Goal: Obtain resource: Obtain resource

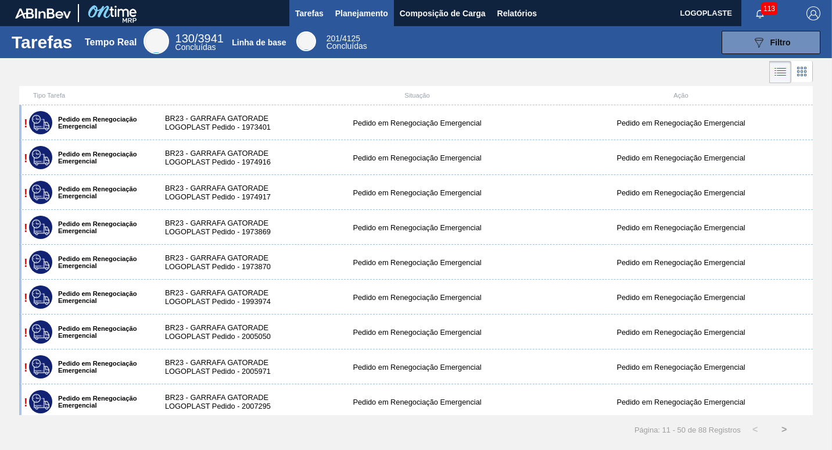
click at [348, 8] on span "Planejamento" at bounding box center [361, 13] width 53 height 14
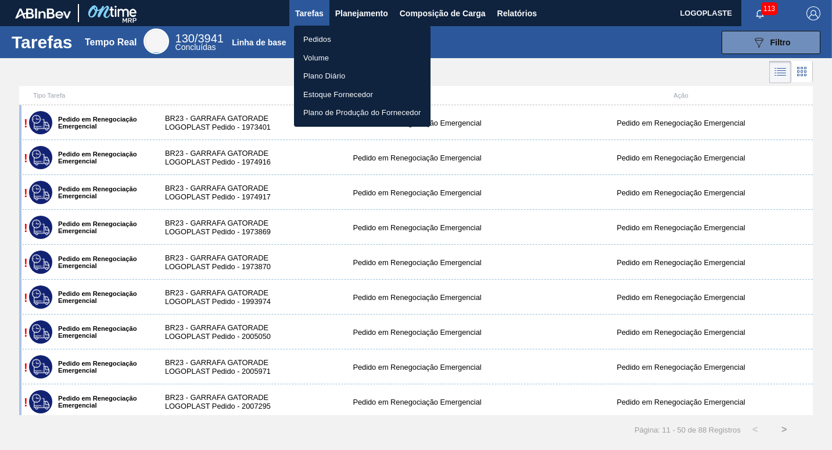
click at [332, 38] on li "Pedidos" at bounding box center [362, 39] width 136 height 19
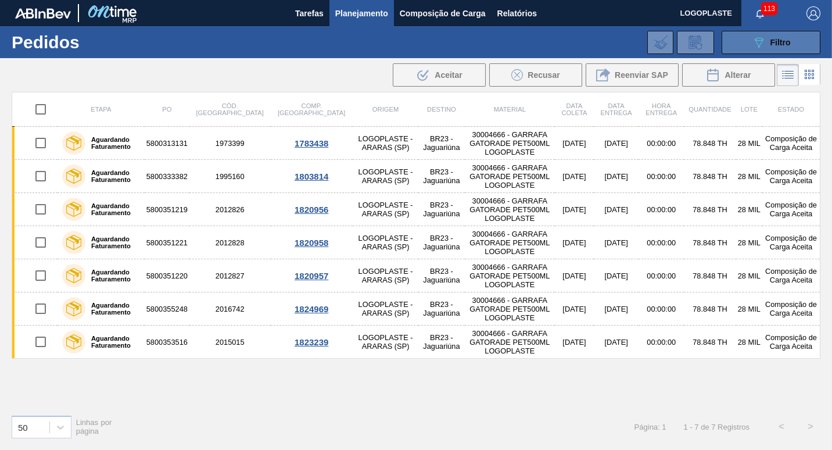
click at [771, 41] on span "Filtro" at bounding box center [780, 42] width 20 height 9
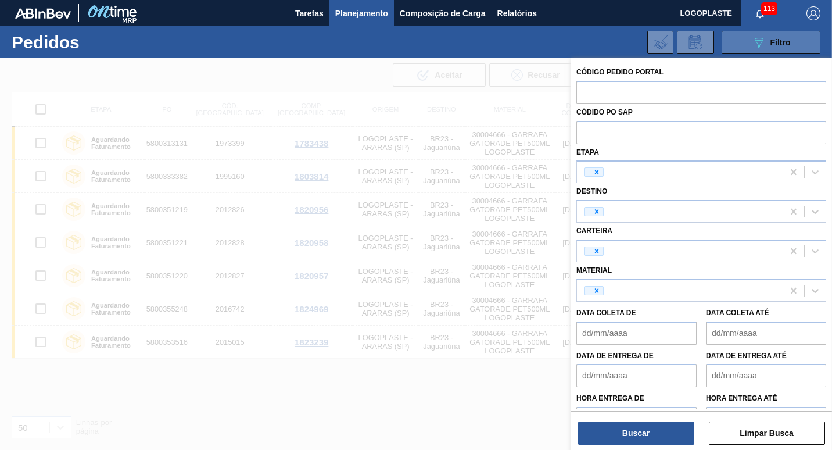
click at [771, 41] on span "Filtro" at bounding box center [780, 42] width 20 height 9
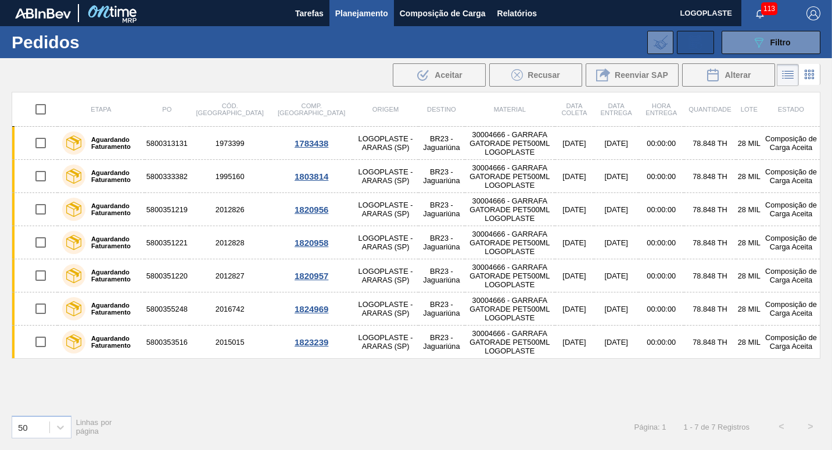
click at [693, 39] on icon at bounding box center [695, 42] width 19 height 14
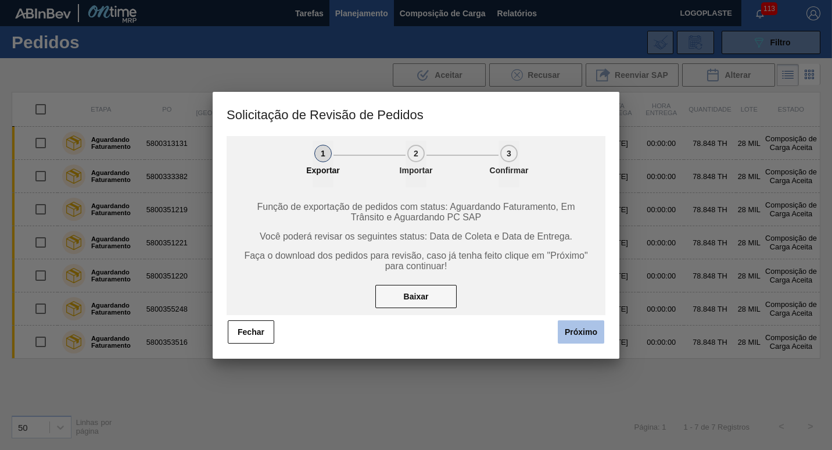
click at [576, 328] on button "Próximo" at bounding box center [581, 331] width 46 height 23
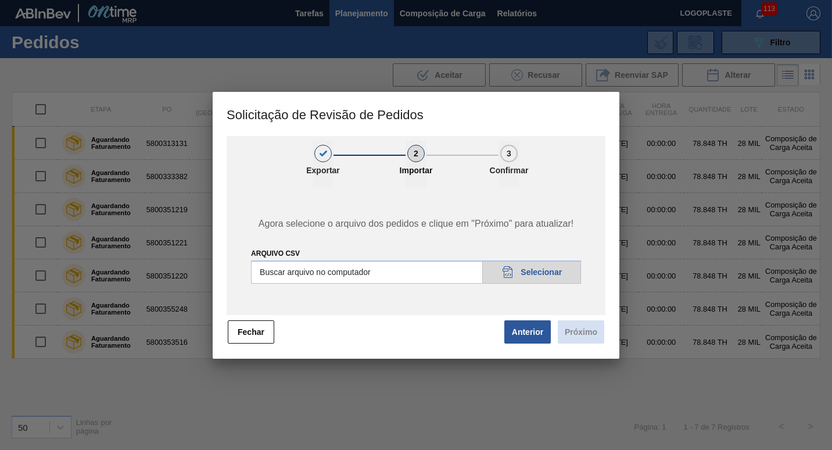
click at [576, 328] on span "Próximo" at bounding box center [578, 332] width 53 height 26
click at [532, 326] on button "Anterior" at bounding box center [527, 331] width 46 height 23
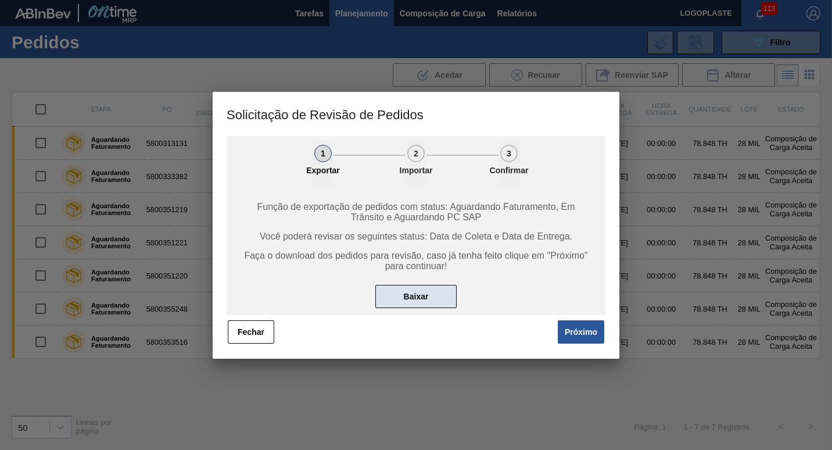
click at [410, 293] on button "Baixar" at bounding box center [415, 296] width 81 height 23
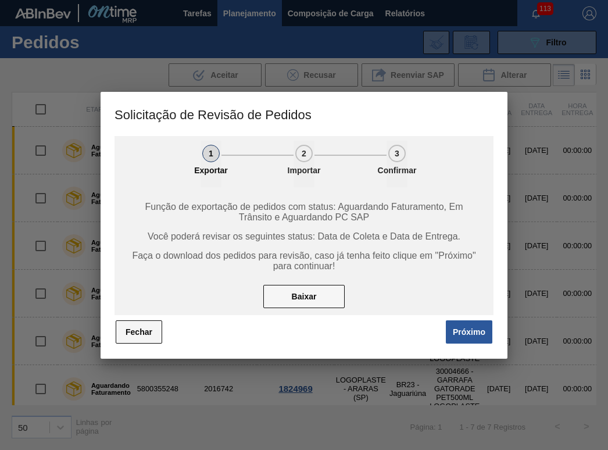
click at [139, 329] on button "Fechar" at bounding box center [139, 331] width 46 height 23
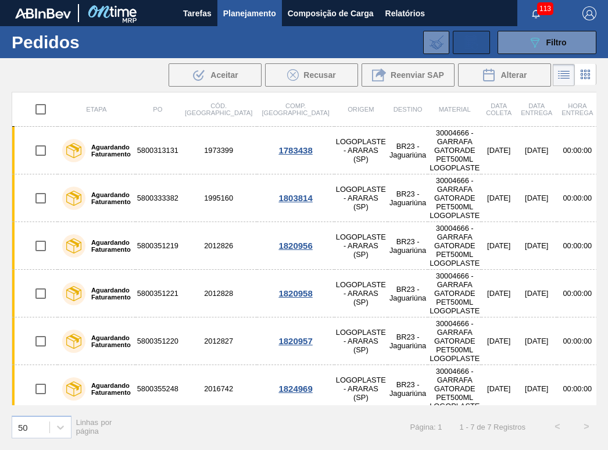
click at [469, 45] on icon at bounding box center [471, 42] width 19 height 14
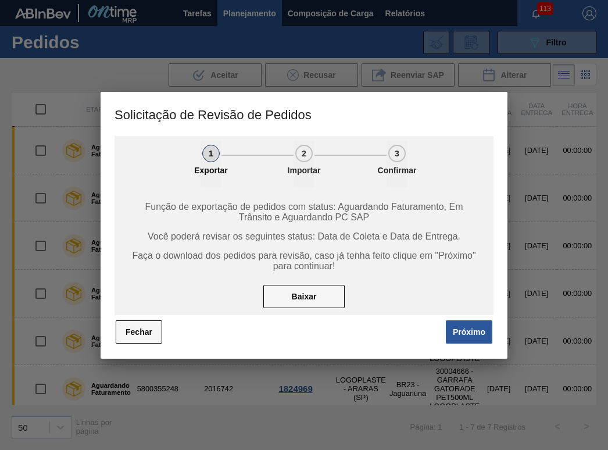
click at [137, 329] on button "Fechar" at bounding box center [139, 331] width 46 height 23
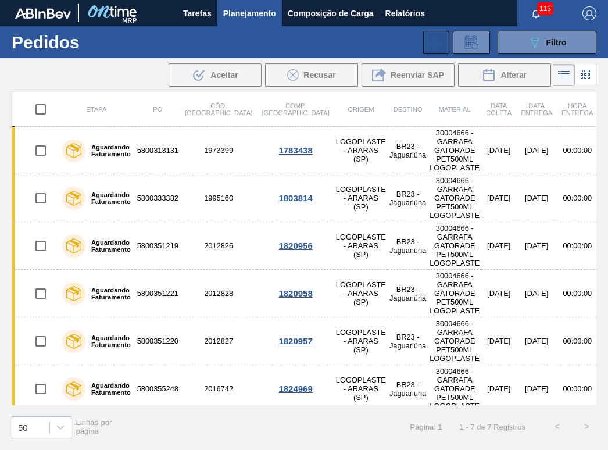
click at [432, 40] on icon at bounding box center [436, 42] width 14 height 14
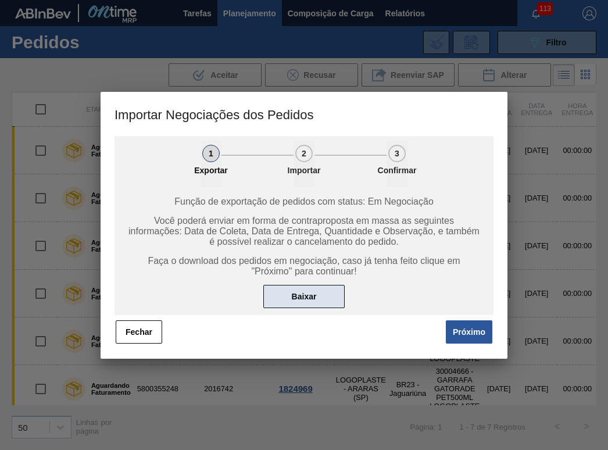
click at [302, 292] on button "Baixar" at bounding box center [303, 296] width 81 height 23
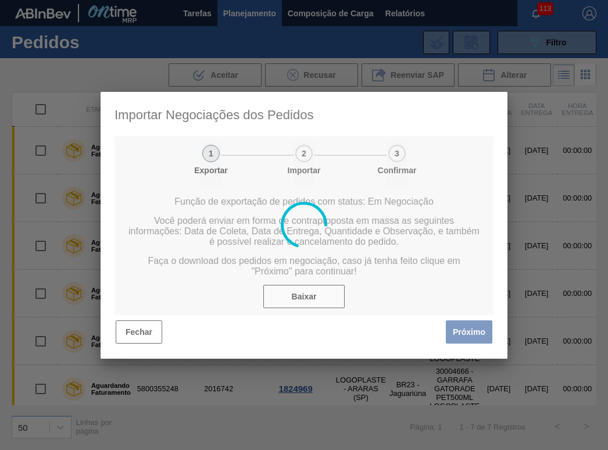
click at [132, 325] on div at bounding box center [303, 225] width 407 height 267
click at [141, 332] on div at bounding box center [303, 225] width 407 height 267
click at [470, 335] on div at bounding box center [303, 225] width 407 height 267
click at [318, 298] on div at bounding box center [303, 225] width 407 height 267
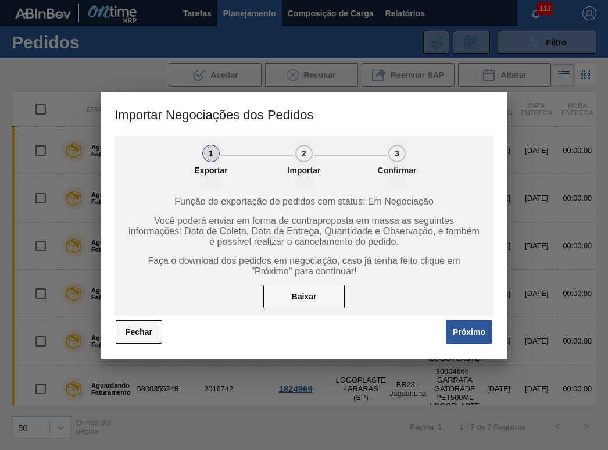
click at [138, 330] on button "Fechar" at bounding box center [139, 331] width 46 height 23
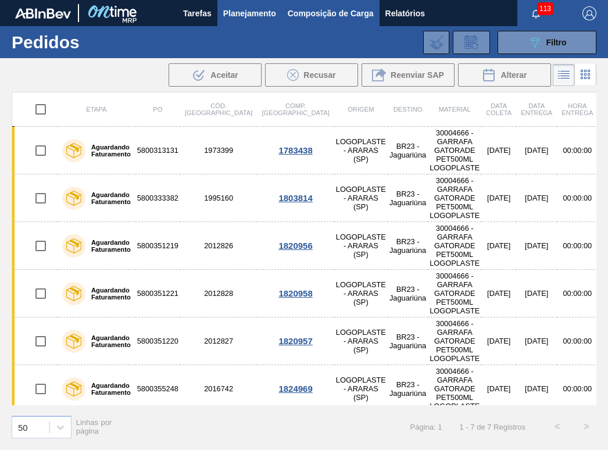
click at [336, 15] on span "Composição de Carga" at bounding box center [330, 13] width 86 height 14
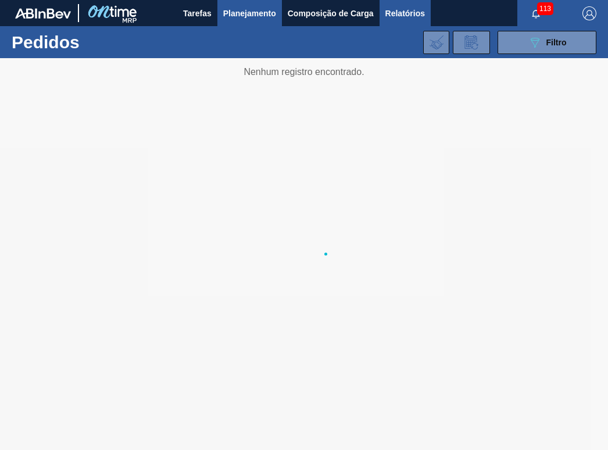
click at [401, 17] on span "Relatórios" at bounding box center [404, 13] width 39 height 14
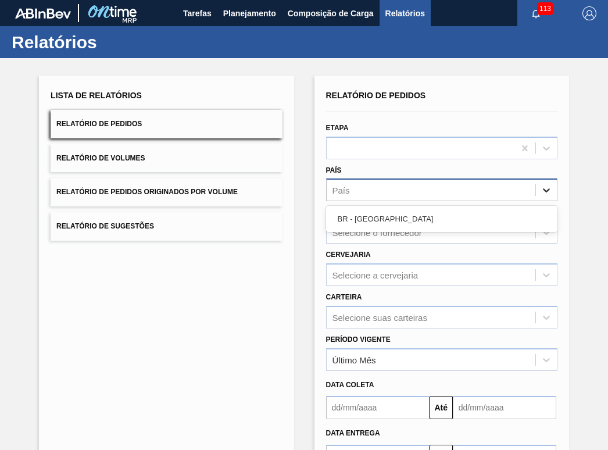
click at [542, 188] on icon at bounding box center [546, 190] width 12 height 12
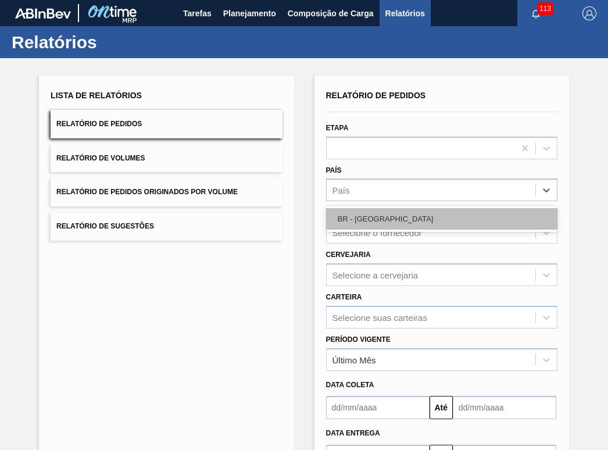
click at [416, 215] on div "BR - [GEOGRAPHIC_DATA]" at bounding box center [441, 218] width 231 height 21
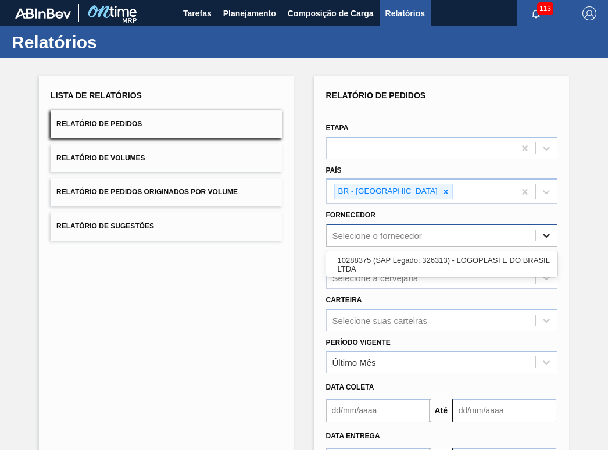
click at [544, 236] on icon at bounding box center [545, 235] width 7 height 4
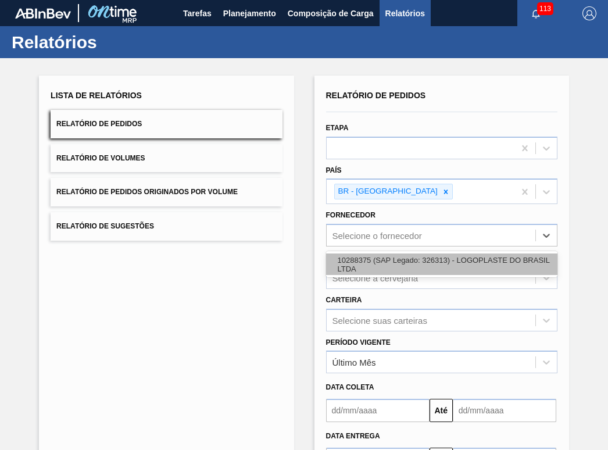
click at [512, 258] on div "10288375 (SAP Legado: 326313) - LOGOPLASTE DO BRASIL LTDA" at bounding box center [441, 263] width 231 height 21
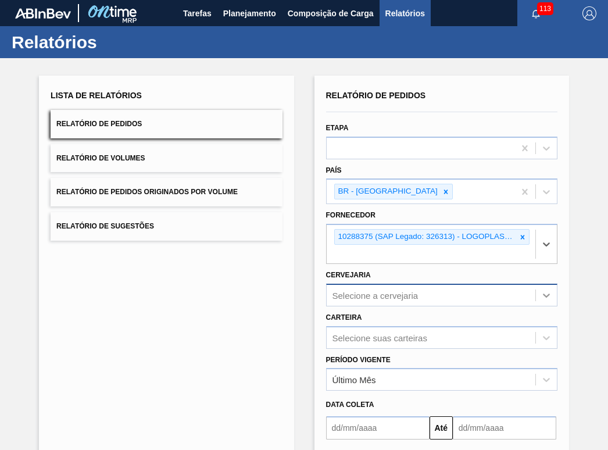
click at [544, 294] on div "Selecione a cervejaria" at bounding box center [441, 294] width 231 height 23
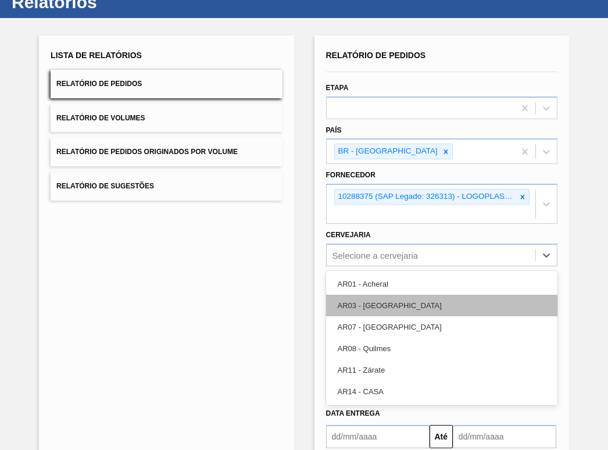
scroll to position [40, 0]
type input "ja"
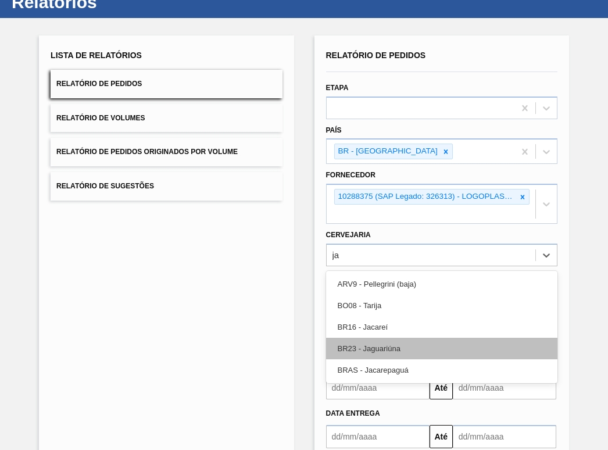
click at [443, 346] on div "BR23 - Jaguariúna" at bounding box center [441, 347] width 231 height 21
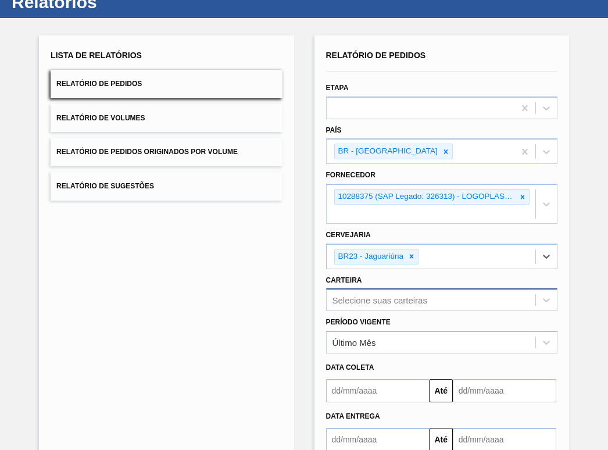
scroll to position [98, 0]
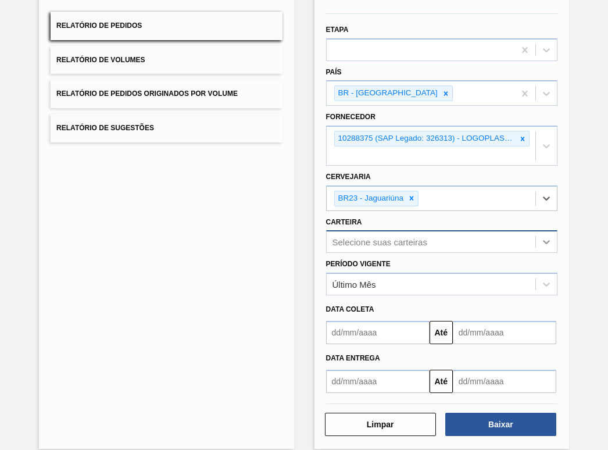
click at [549, 243] on icon at bounding box center [546, 242] width 12 height 12
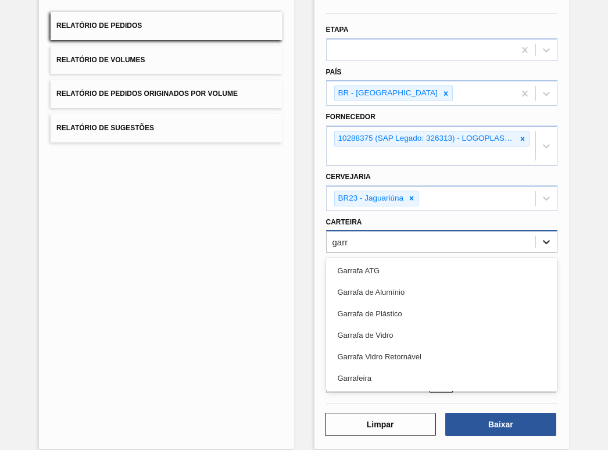
type input "garra"
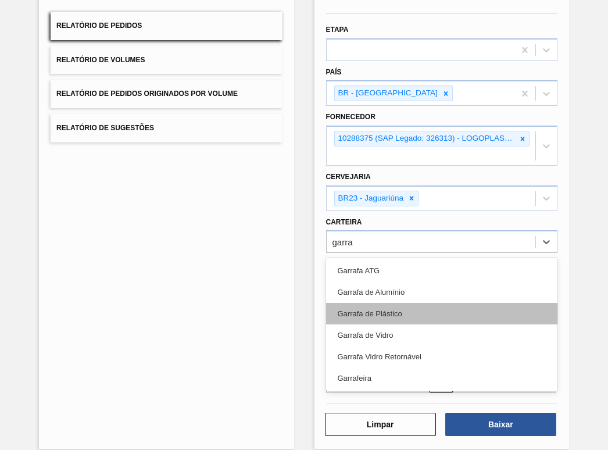
click at [423, 313] on div "Garrafa de Plástico" at bounding box center [441, 313] width 231 height 21
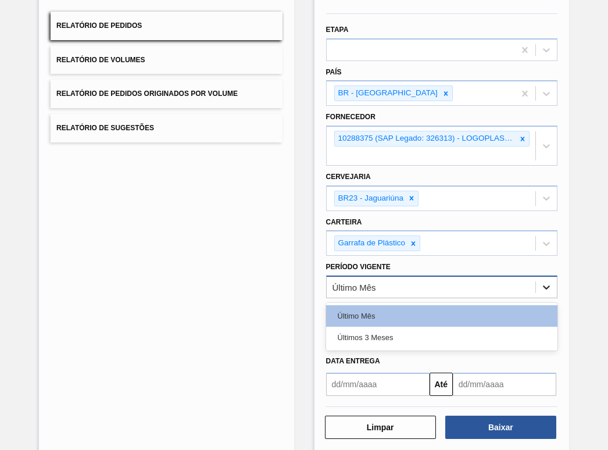
click at [545, 287] on icon at bounding box center [545, 287] width 7 height 4
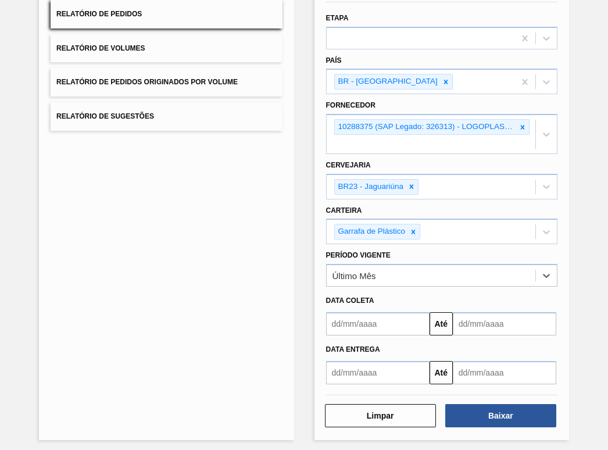
scroll to position [114, 0]
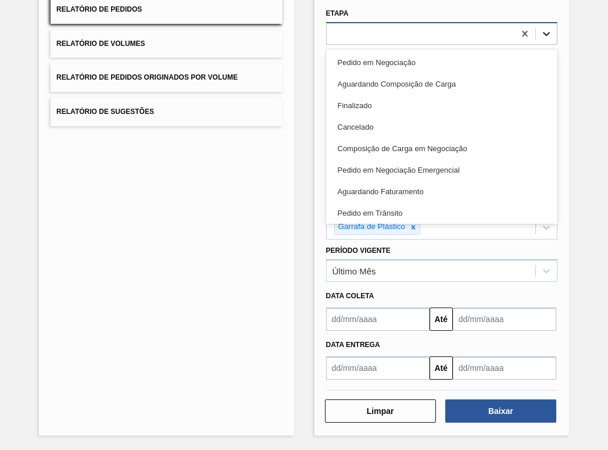
click at [544, 34] on icon at bounding box center [546, 34] width 12 height 12
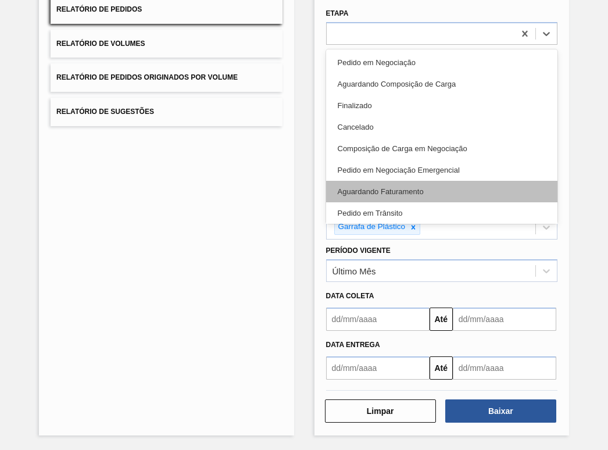
click at [403, 185] on div "Aguardando Faturamento" at bounding box center [441, 191] width 231 height 21
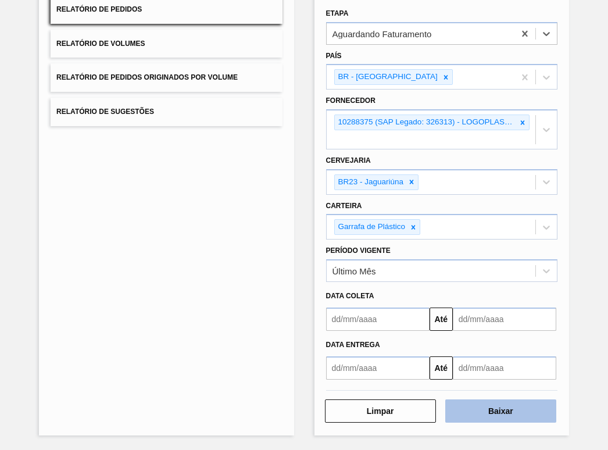
click at [516, 407] on button "Baixar" at bounding box center [500, 410] width 111 height 23
click at [486, 412] on button "Baixar" at bounding box center [500, 410] width 111 height 23
